Goal: Task Accomplishment & Management: Use online tool/utility

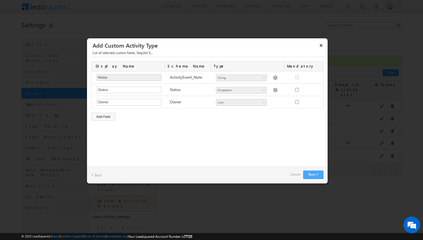
click at [306, 174] on button "Next" at bounding box center [314, 175] width 20 height 8
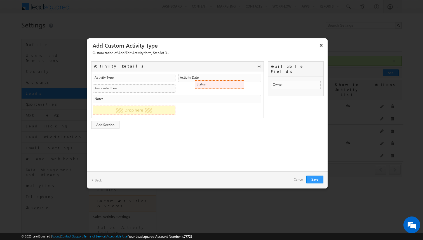
drag, startPoint x: 296, startPoint y: 82, endPoint x: 239, endPoint y: 87, distance: 57.4
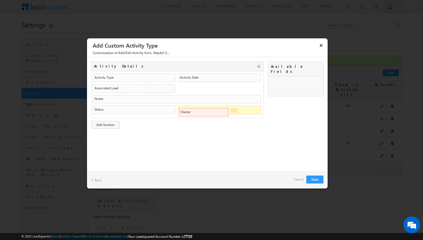
drag, startPoint x: 289, startPoint y: 80, endPoint x: 223, endPoint y: 112, distance: 73.6
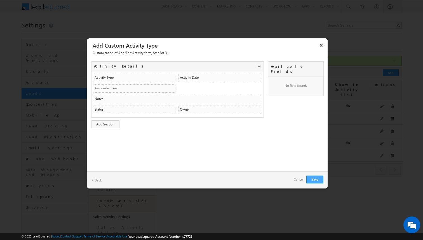
click at [319, 177] on button "Save" at bounding box center [315, 180] width 17 height 8
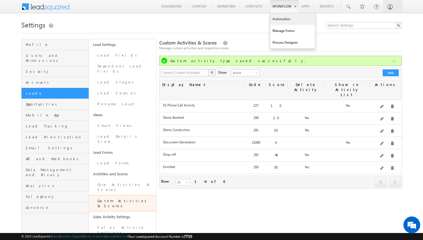
click at [279, 21] on link "Automation" at bounding box center [292, 19] width 45 height 12
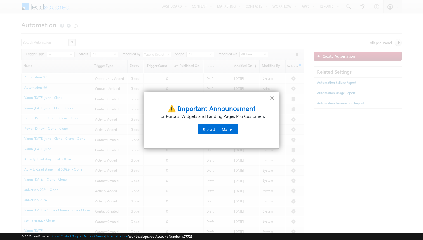
click at [274, 97] on button "×" at bounding box center [272, 98] width 5 height 9
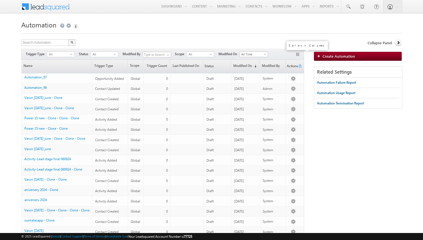
click at [296, 55] on button "button" at bounding box center [299, 55] width 6 height 6
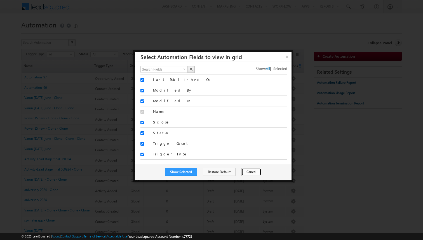
click at [242, 172] on button "Cancel" at bounding box center [252, 172] width 20 height 8
